Goal: Check status: Check status

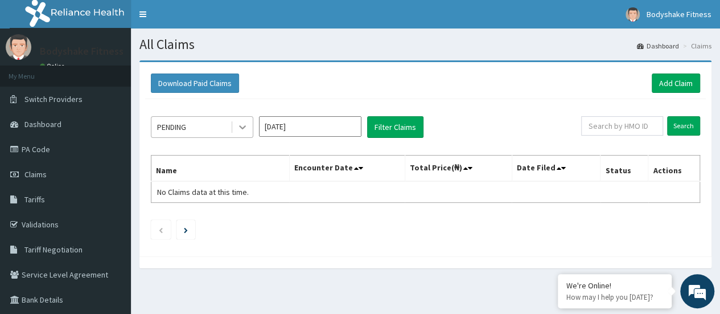
click at [246, 122] on icon at bounding box center [242, 126] width 11 height 11
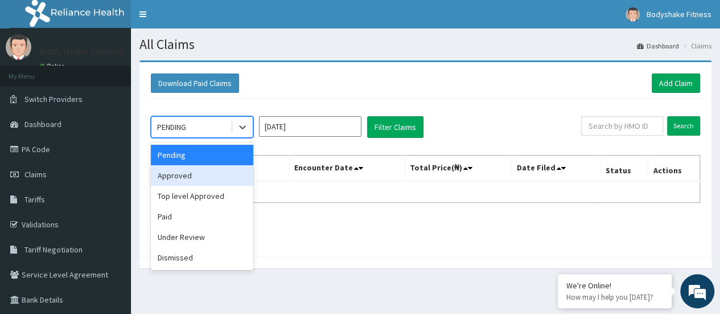
click at [213, 179] on div "Approved" at bounding box center [202, 175] width 102 height 20
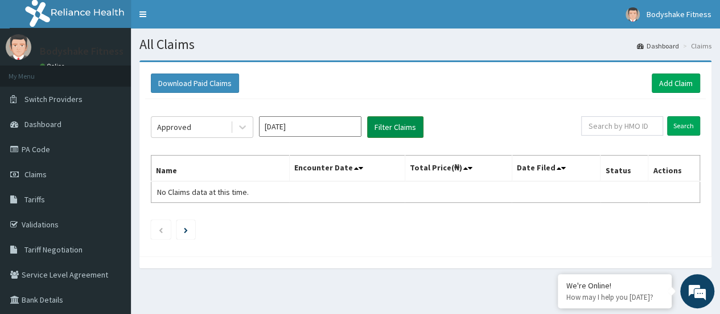
click at [380, 124] on button "Filter Claims" at bounding box center [395, 127] width 56 height 22
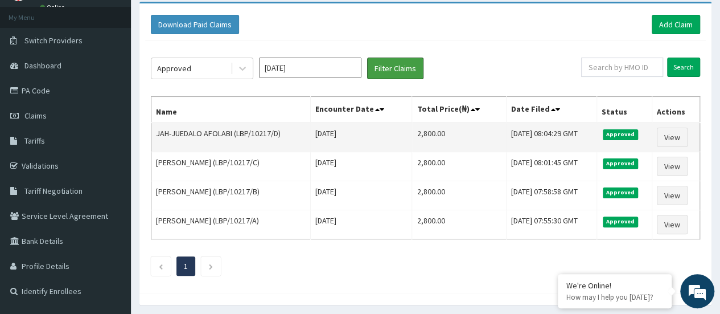
scroll to position [57, 0]
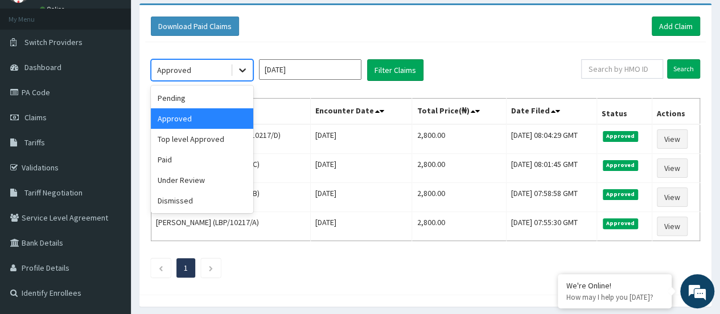
click at [243, 68] on icon at bounding box center [242, 69] width 11 height 11
click at [199, 141] on div "Top level Approved" at bounding box center [202, 139] width 102 height 20
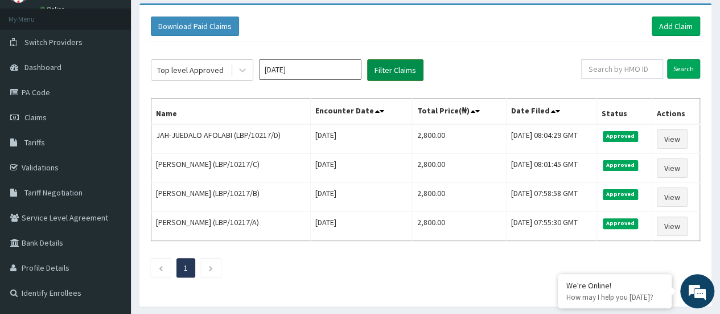
click at [388, 71] on button "Filter Claims" at bounding box center [395, 70] width 56 height 22
